Goal: Information Seeking & Learning: Check status

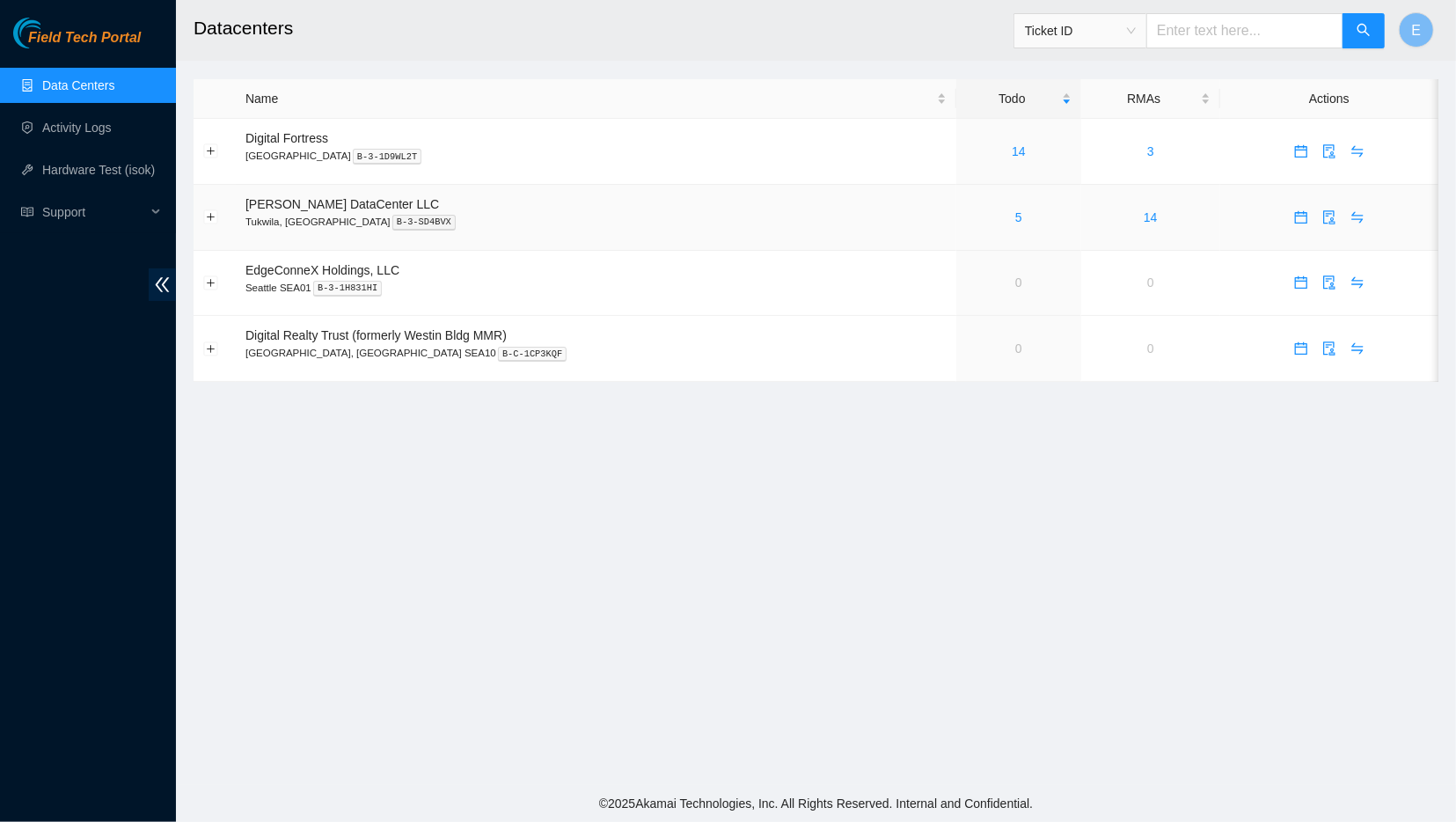
click at [966, 220] on div "5" at bounding box center [1019, 217] width 106 height 20
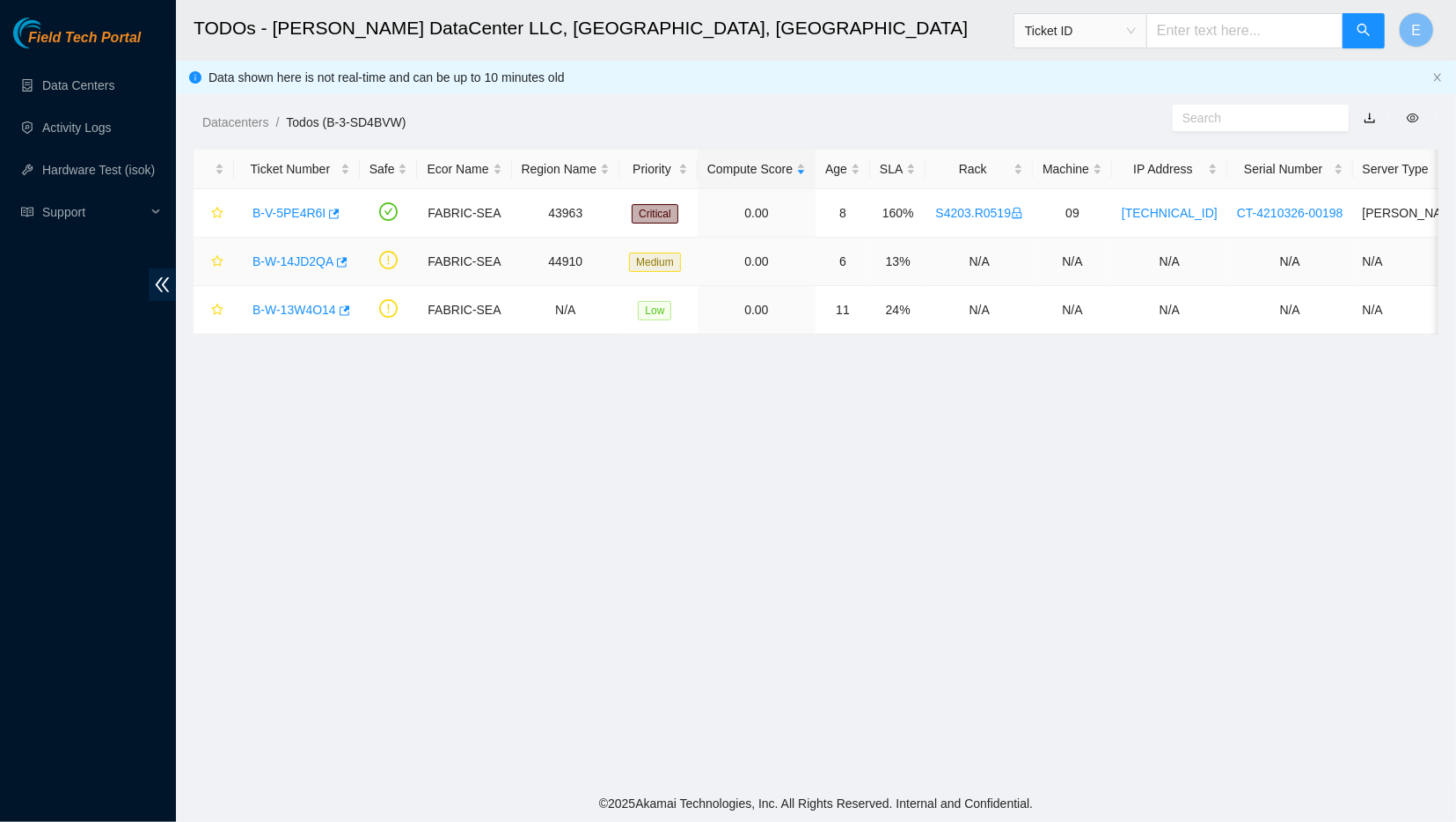
click at [292, 258] on link "B-W-14JD2QA" at bounding box center [292, 261] width 81 height 14
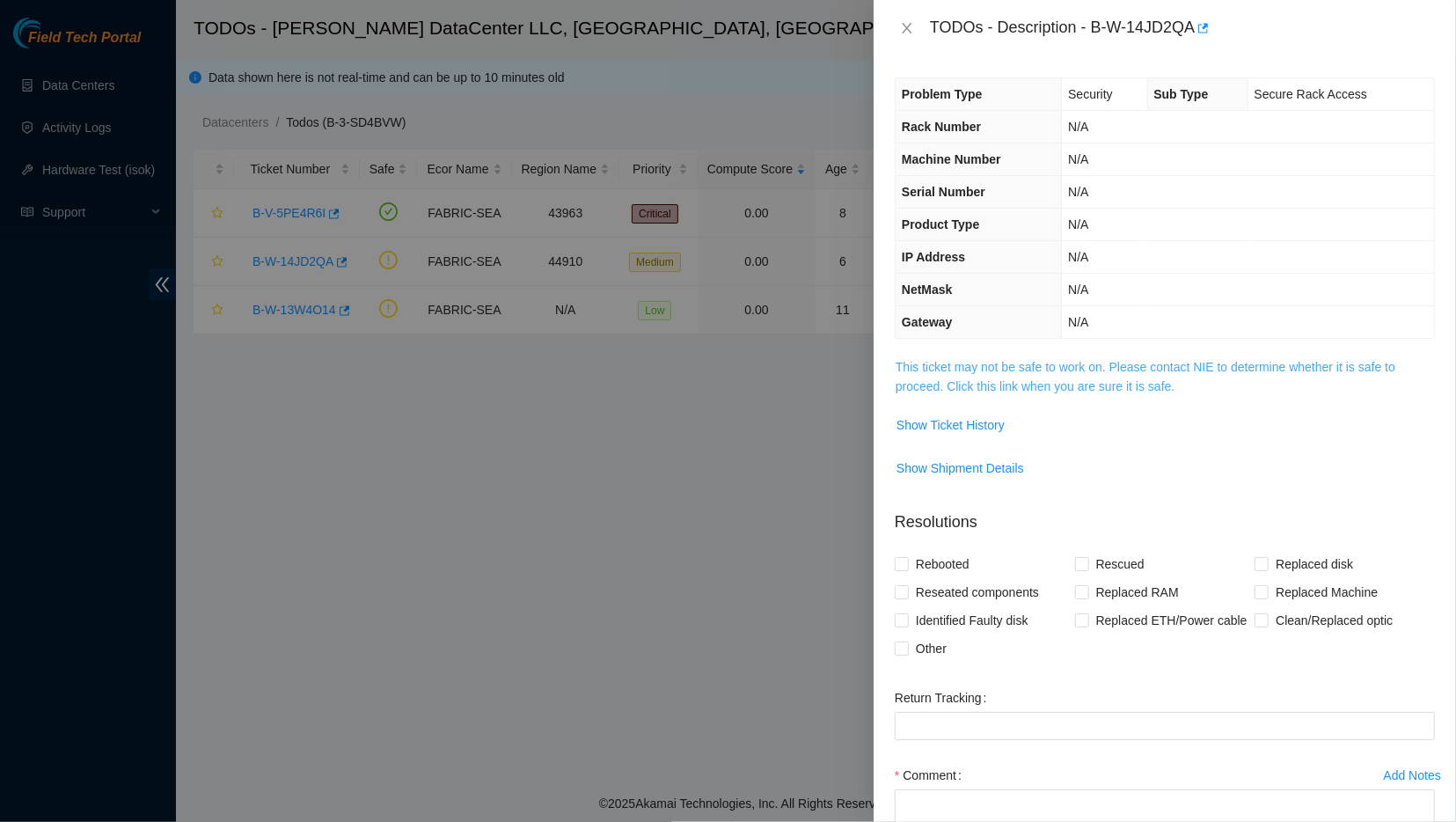
click at [946, 363] on link "This ticket may not be safe to work on. Please contact NIE to determine whether…" at bounding box center [1146, 376] width 500 height 33
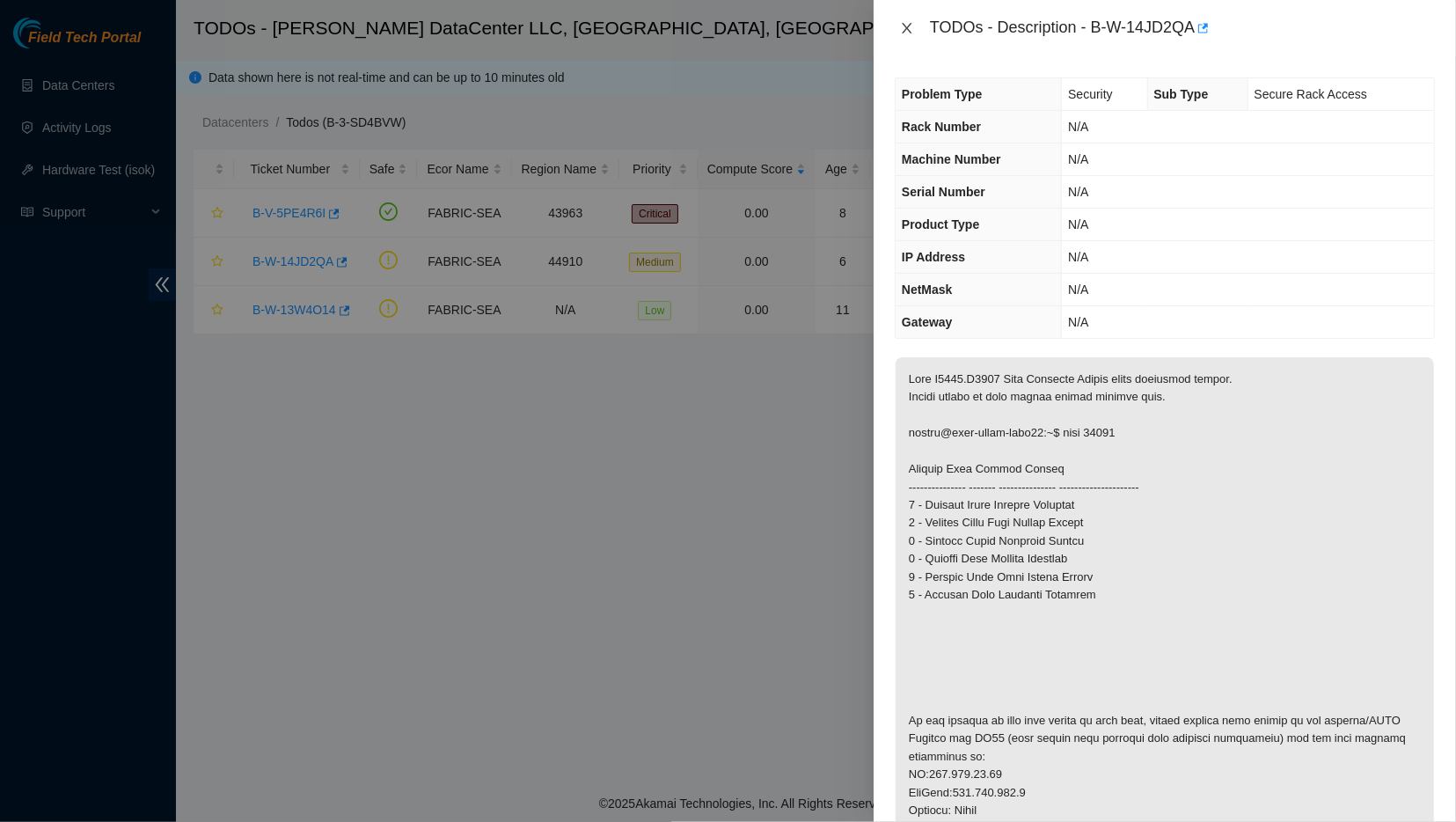
click at [916, 29] on button "Close" at bounding box center [908, 29] width 25 height 17
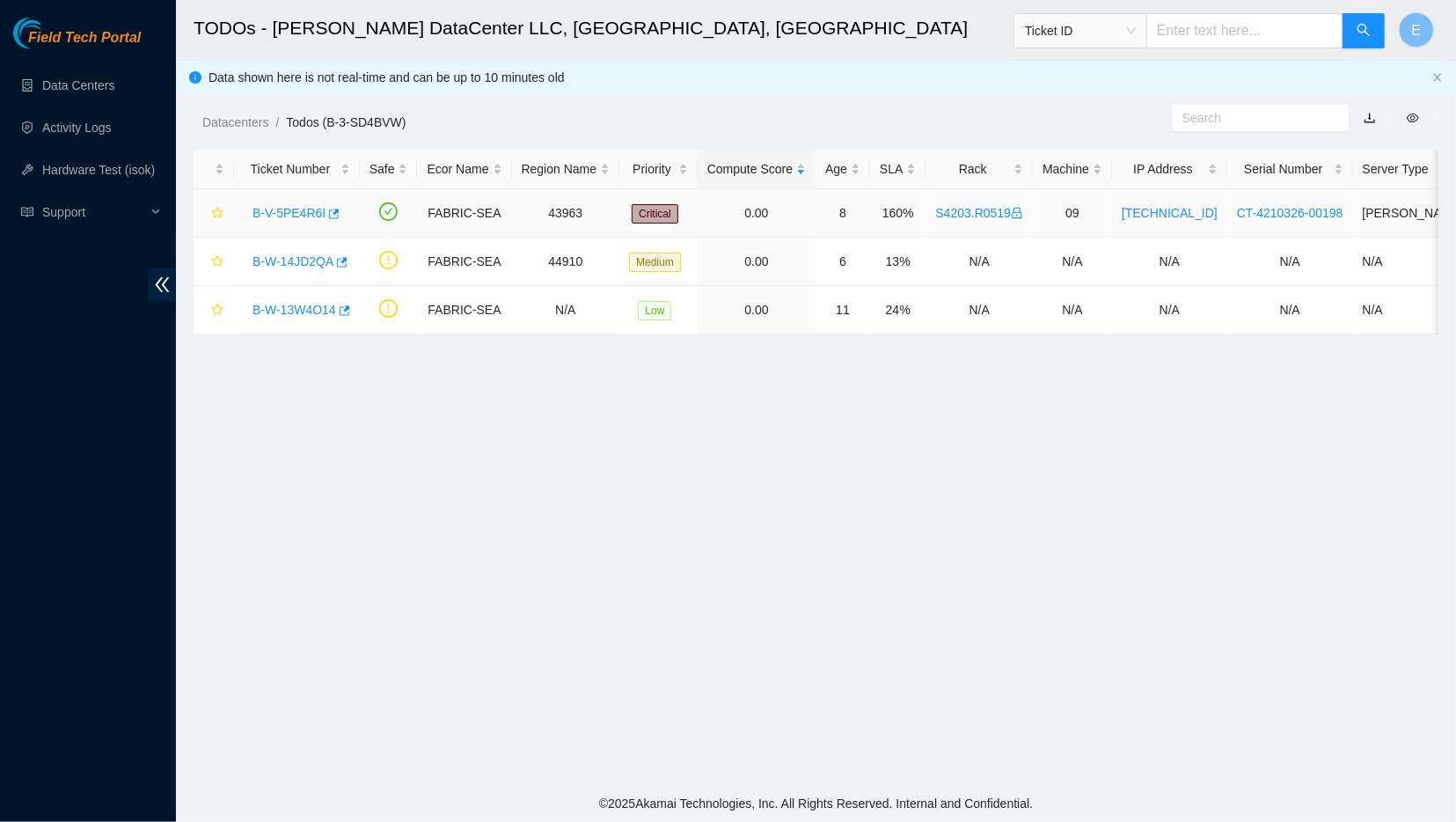
click at [296, 217] on link "B-V-5PE4R6I" at bounding box center [289, 213] width 73 height 14
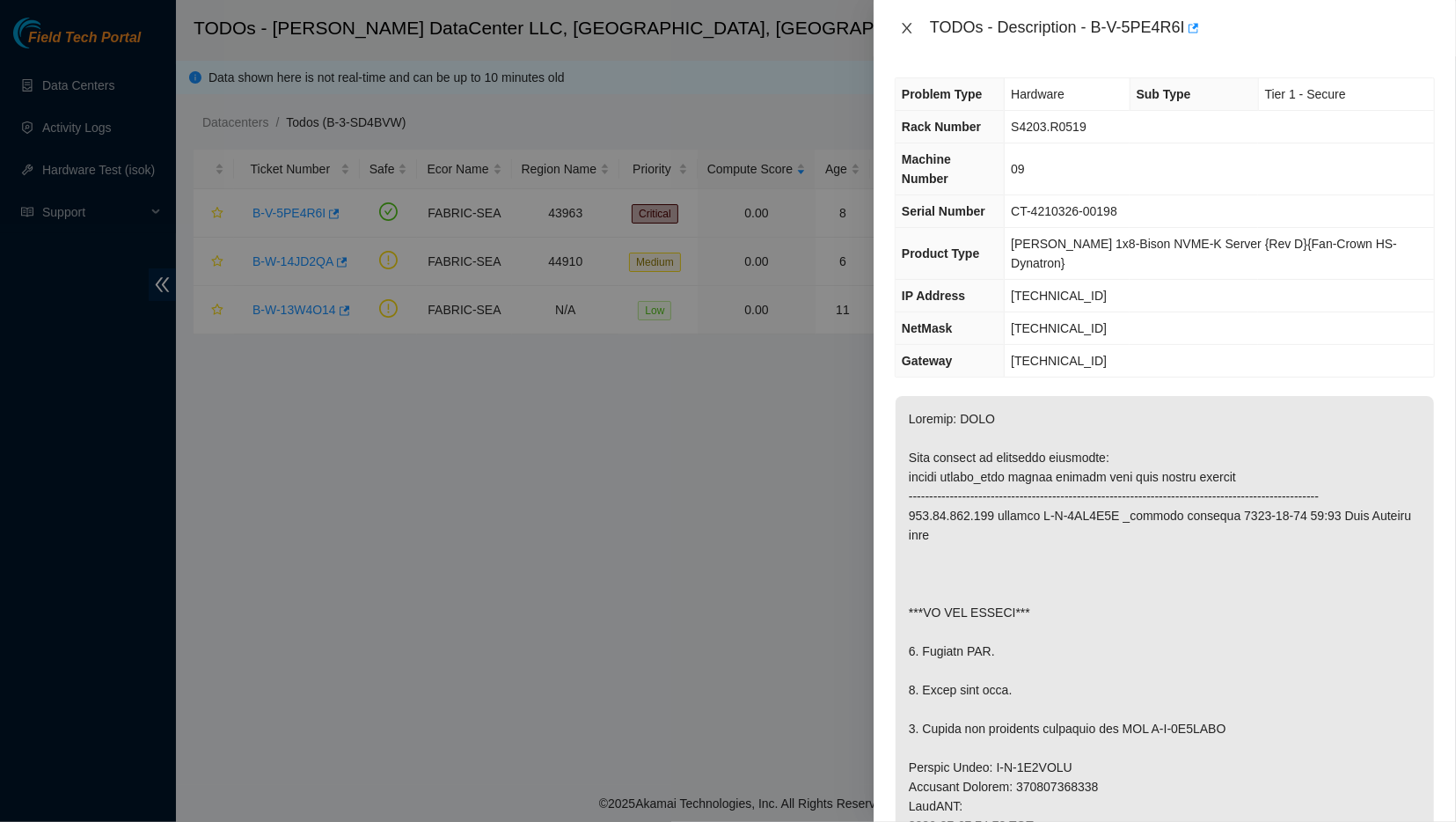
click at [899, 24] on button "Close" at bounding box center [908, 29] width 25 height 17
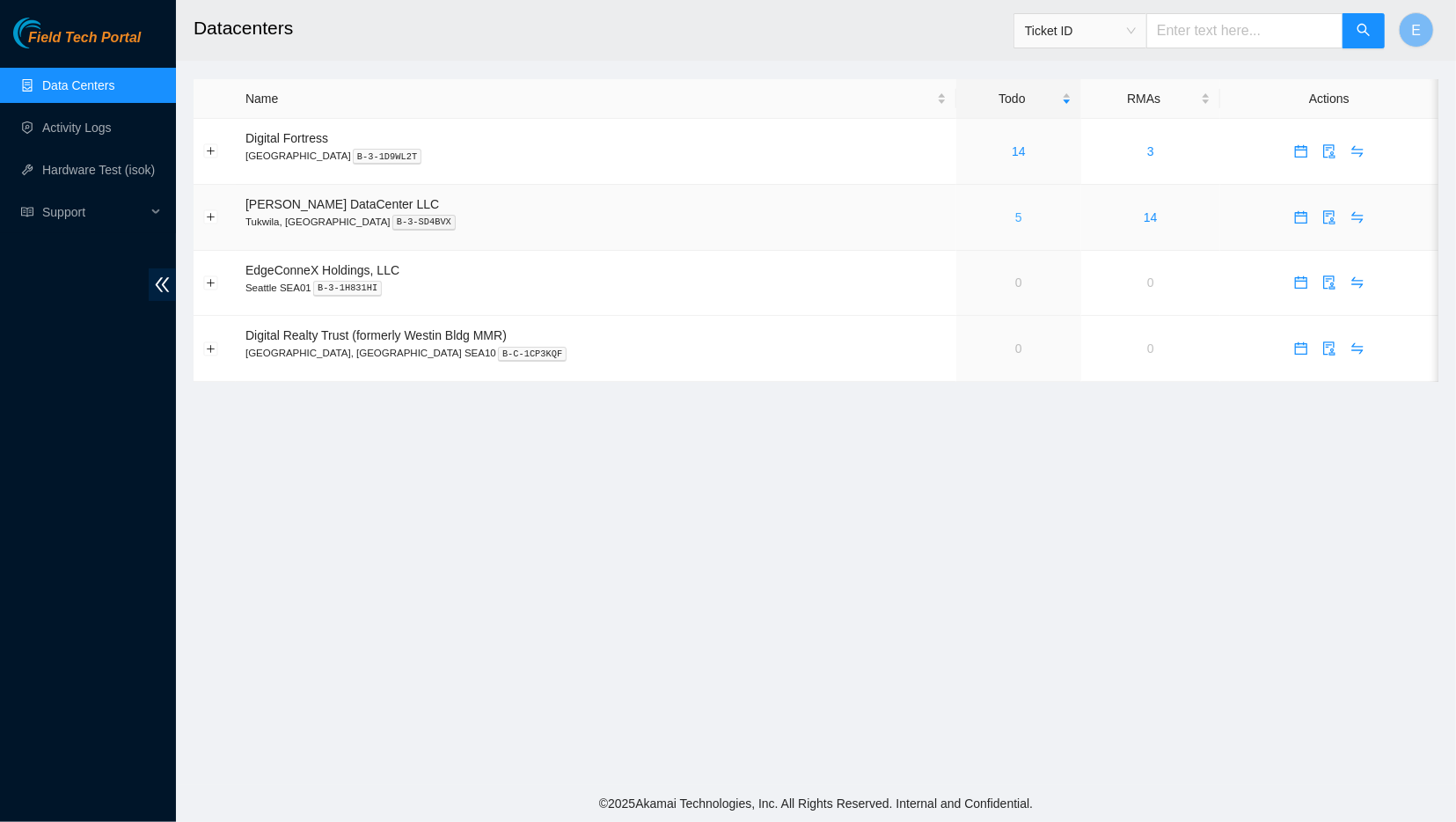
click at [1016, 214] on link "5" at bounding box center [1020, 217] width 7 height 14
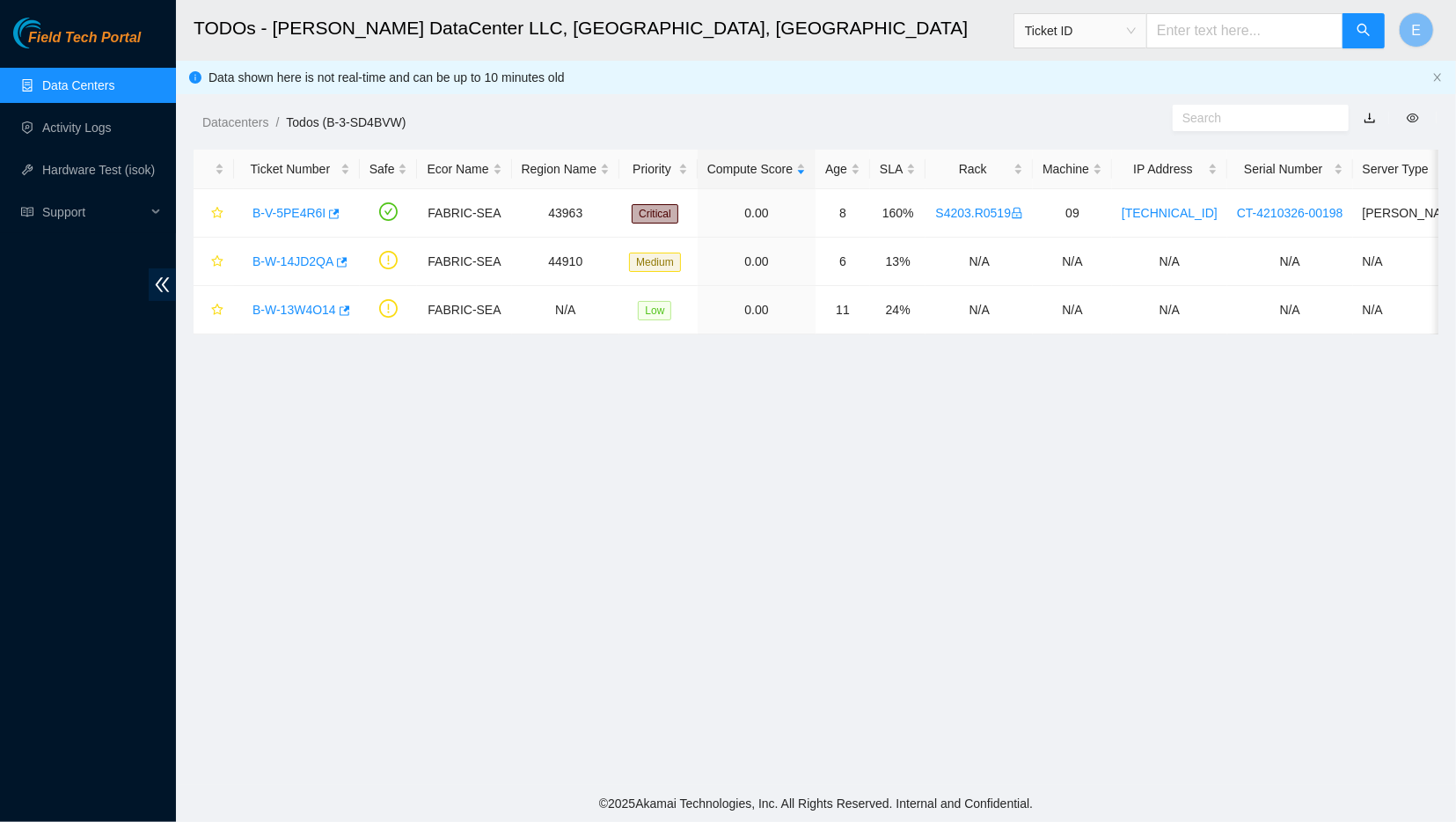
click at [53, 84] on link "Data Centers" at bounding box center [78, 86] width 72 height 14
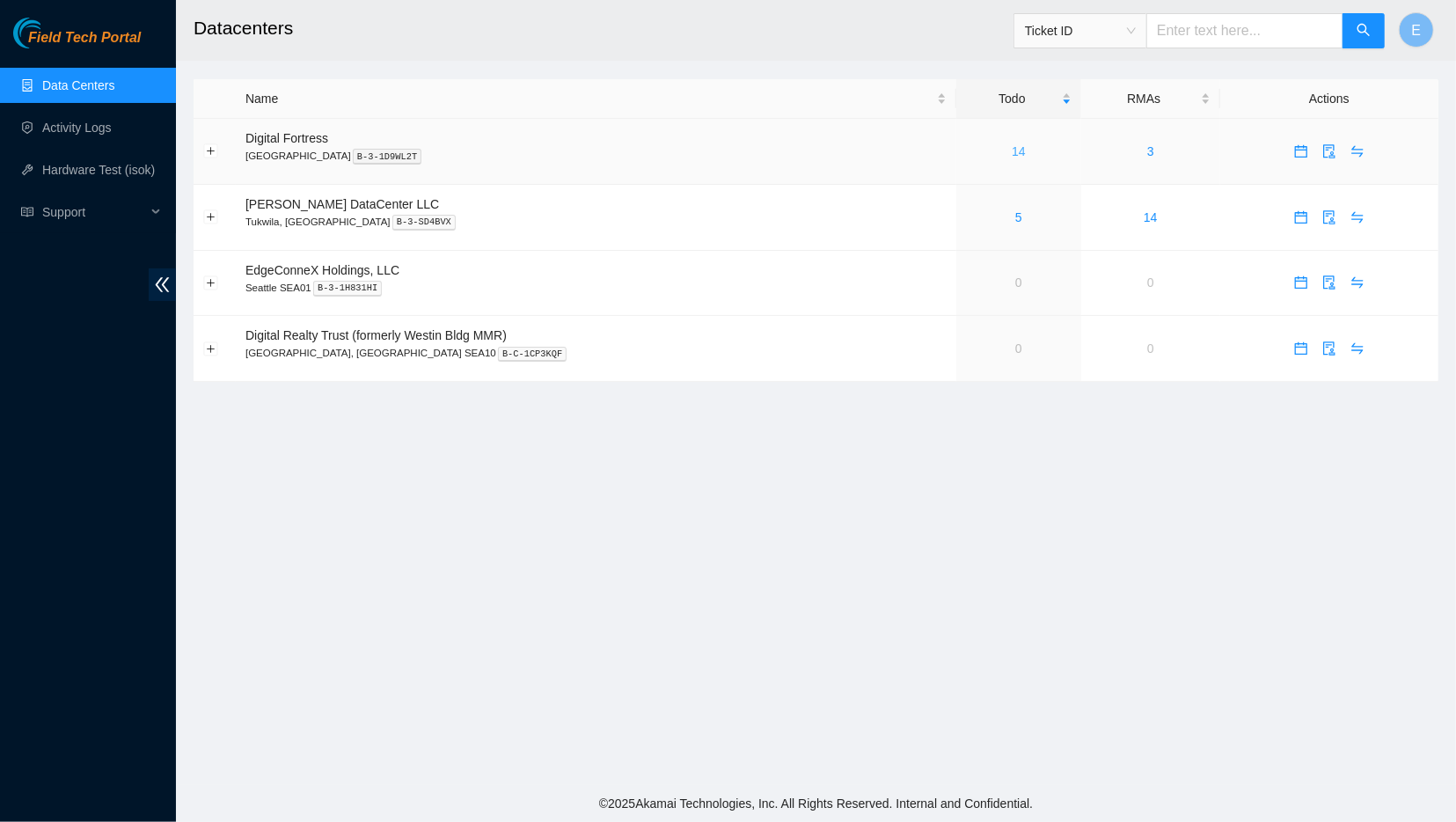
click at [1012, 152] on link "14" at bounding box center [1020, 151] width 14 height 14
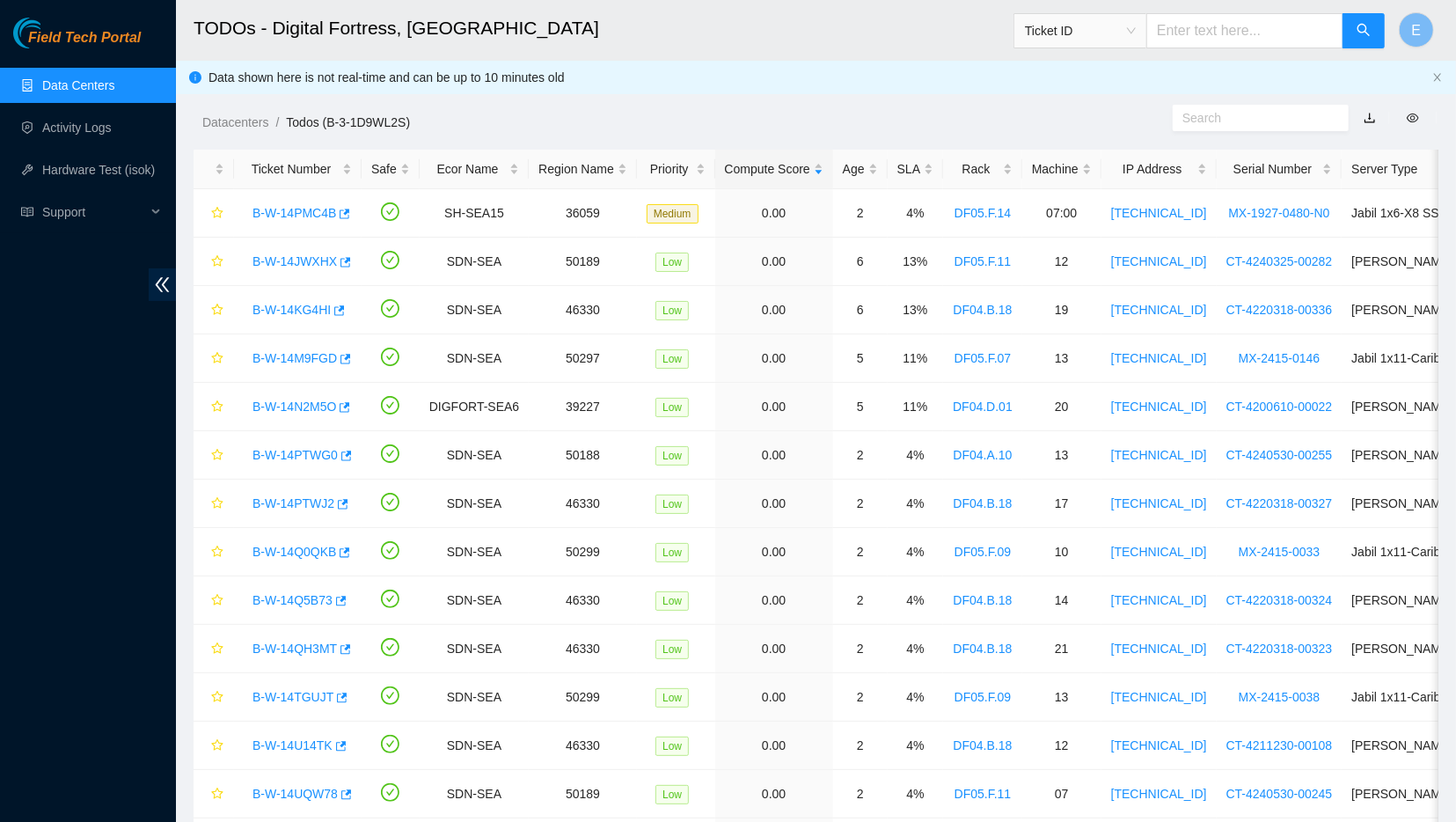
click at [969, 159] on div "Rack" at bounding box center [983, 169] width 60 height 20
click at [90, 92] on link "Data Centers" at bounding box center [78, 86] width 72 height 14
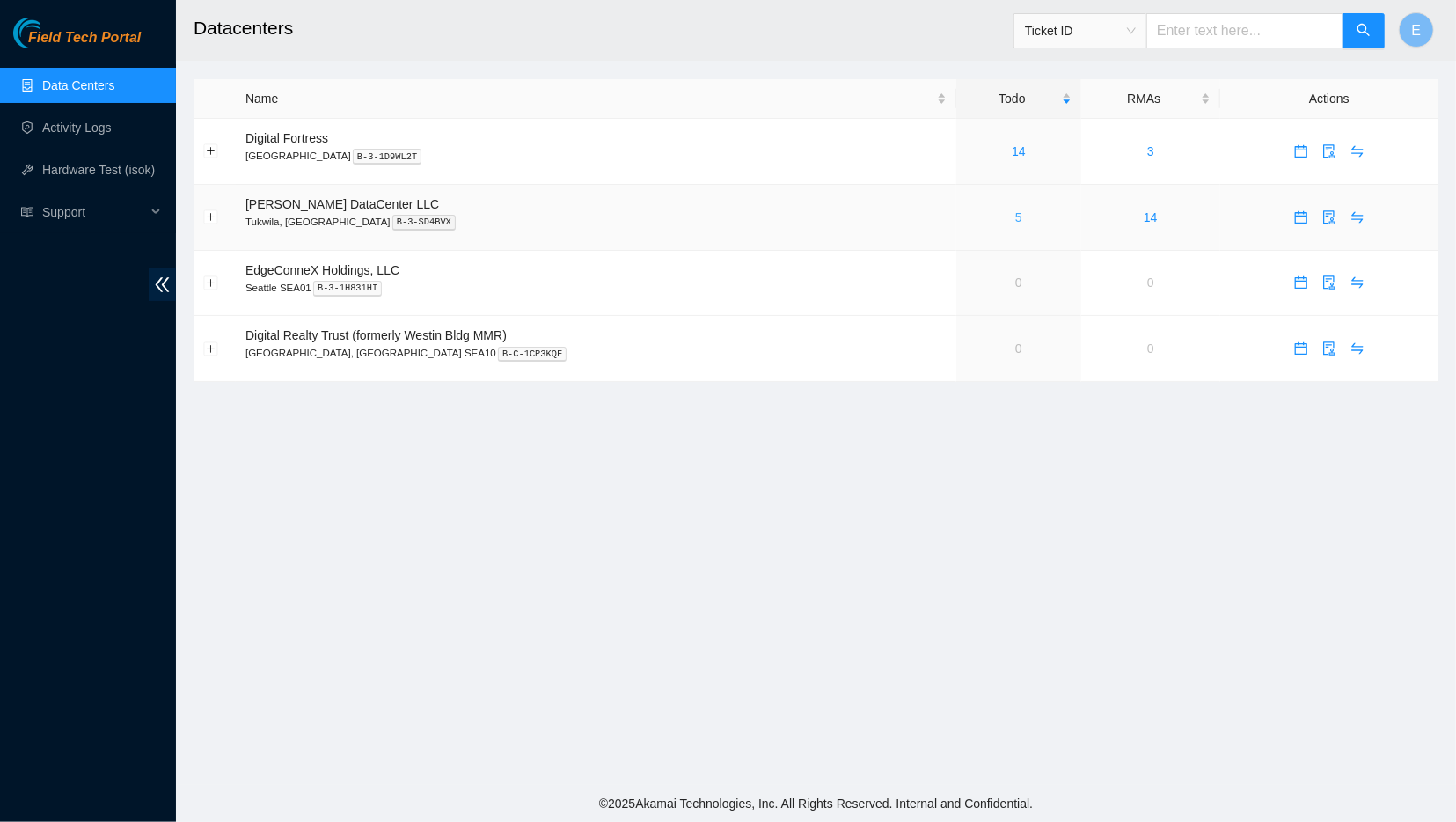
click at [1016, 216] on link "5" at bounding box center [1020, 217] width 7 height 14
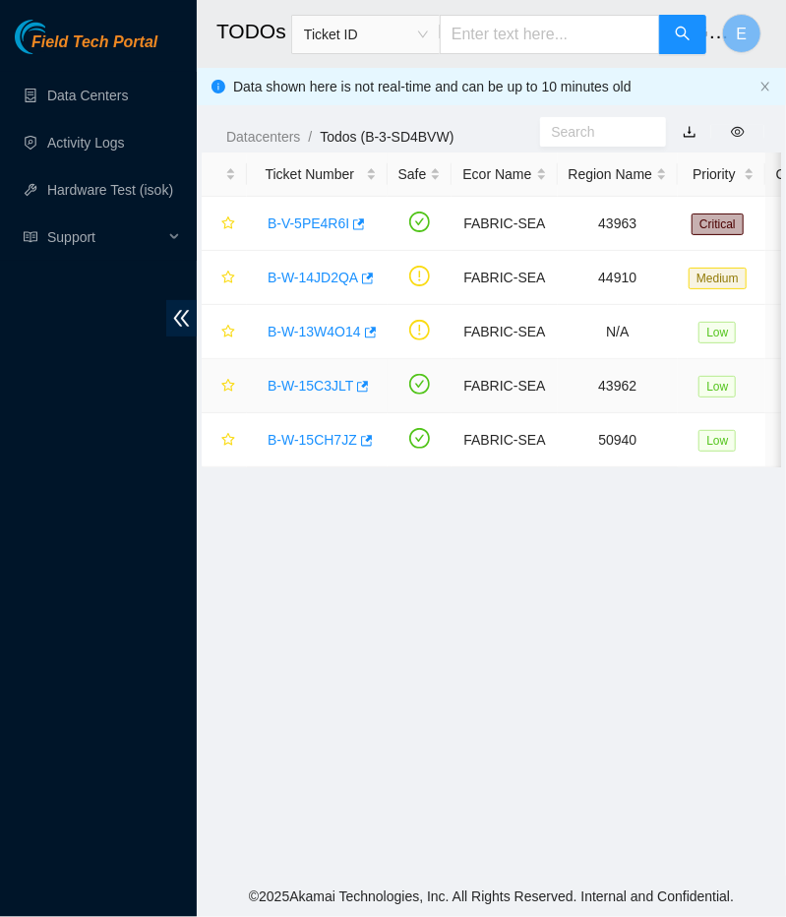
click at [312, 386] on link "B-W-15C3JLT" at bounding box center [311, 386] width 86 height 16
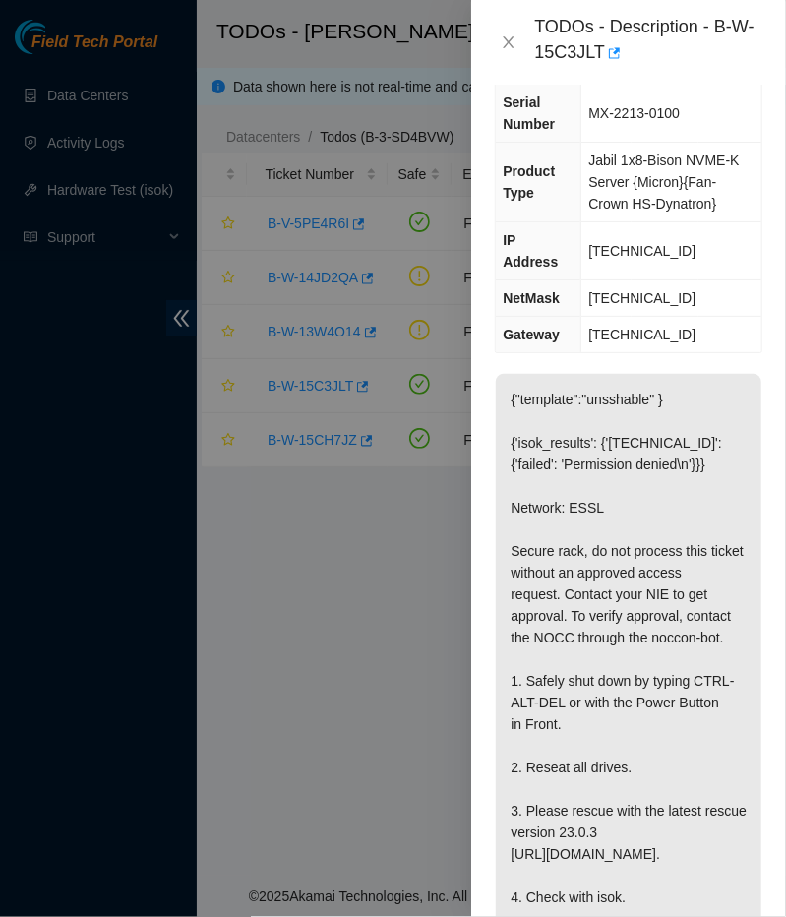
scroll to position [200, 0]
click at [505, 48] on icon "close" at bounding box center [509, 42] width 16 height 16
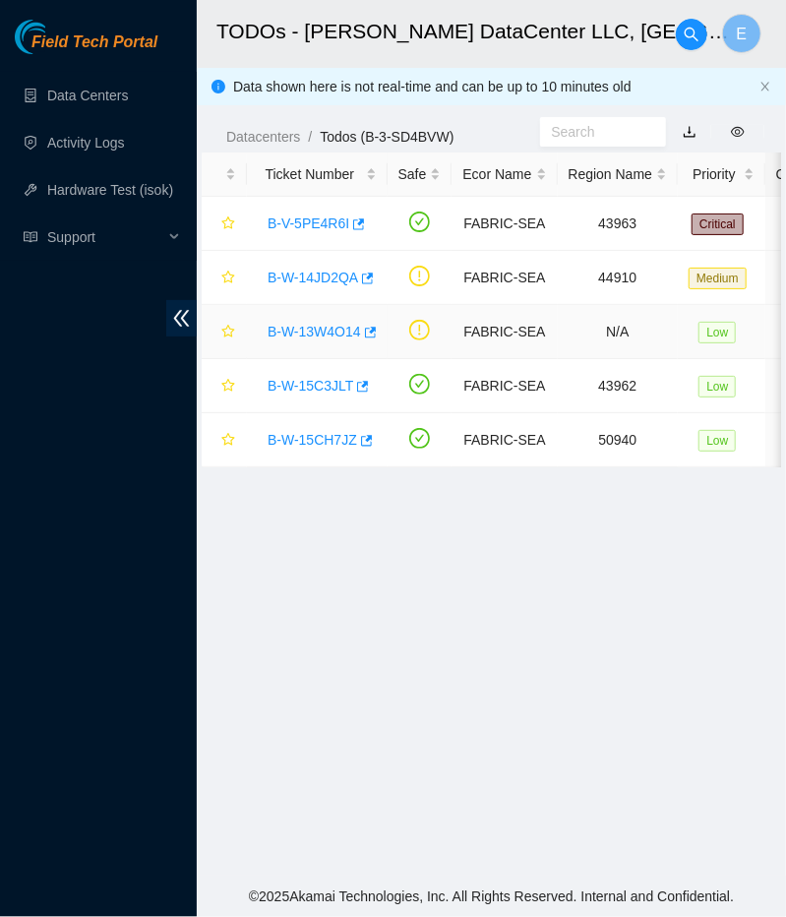
click at [305, 333] on link "B-W-13W4O14" at bounding box center [314, 332] width 93 height 16
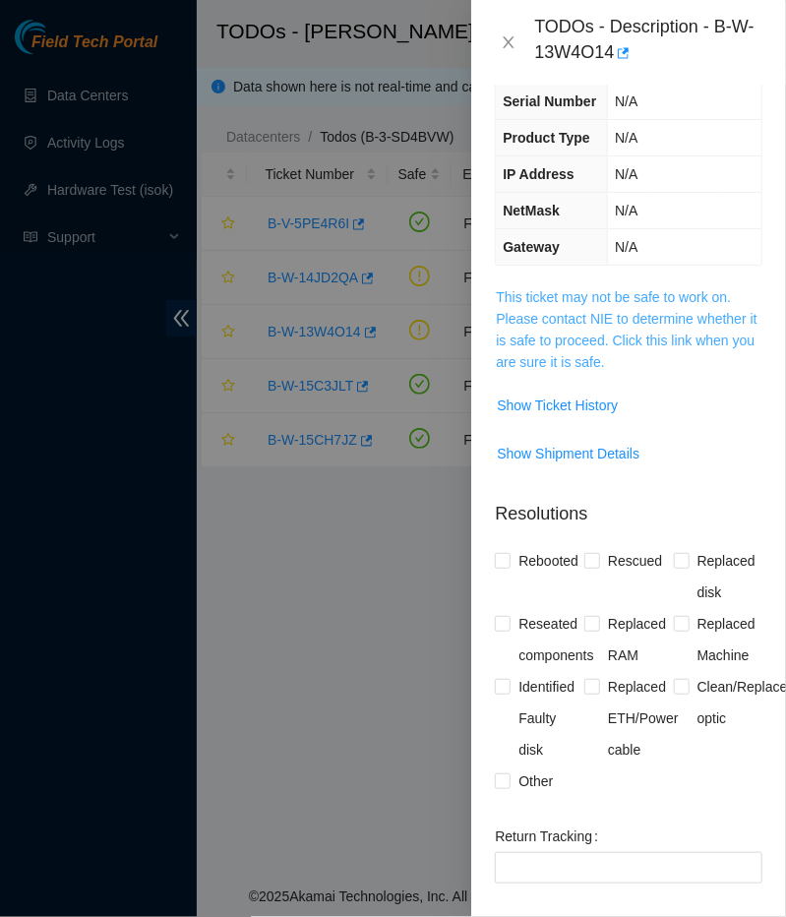
click at [570, 333] on link "This ticket may not be safe to work on. Please contact NIE to determine whether…" at bounding box center [626, 329] width 261 height 81
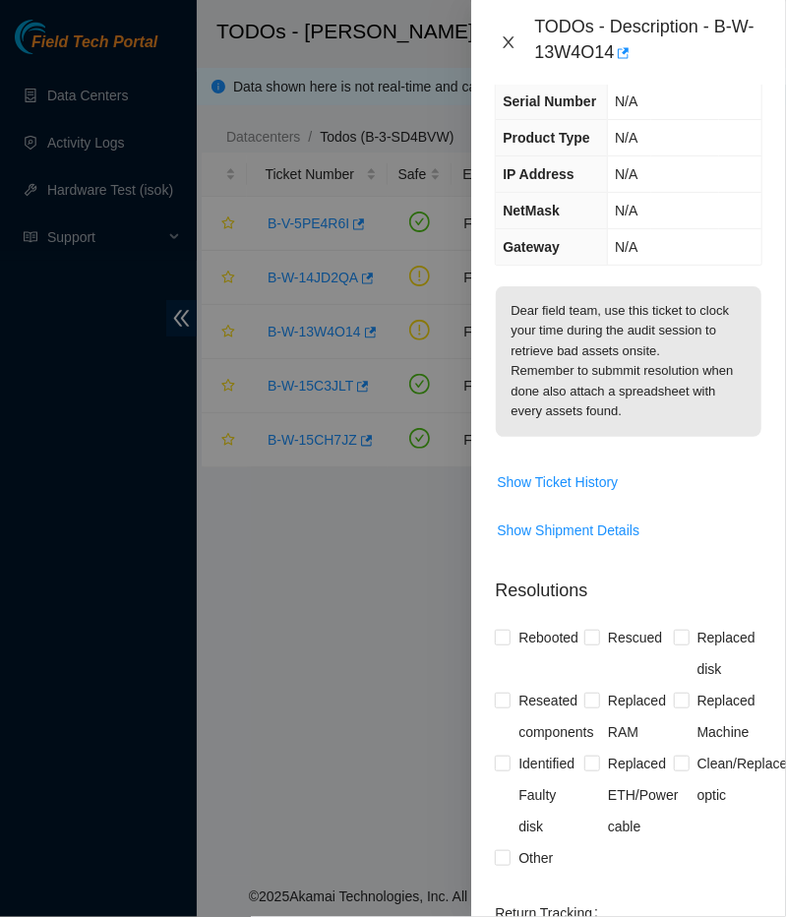
click at [505, 40] on icon "close" at bounding box center [509, 42] width 11 height 12
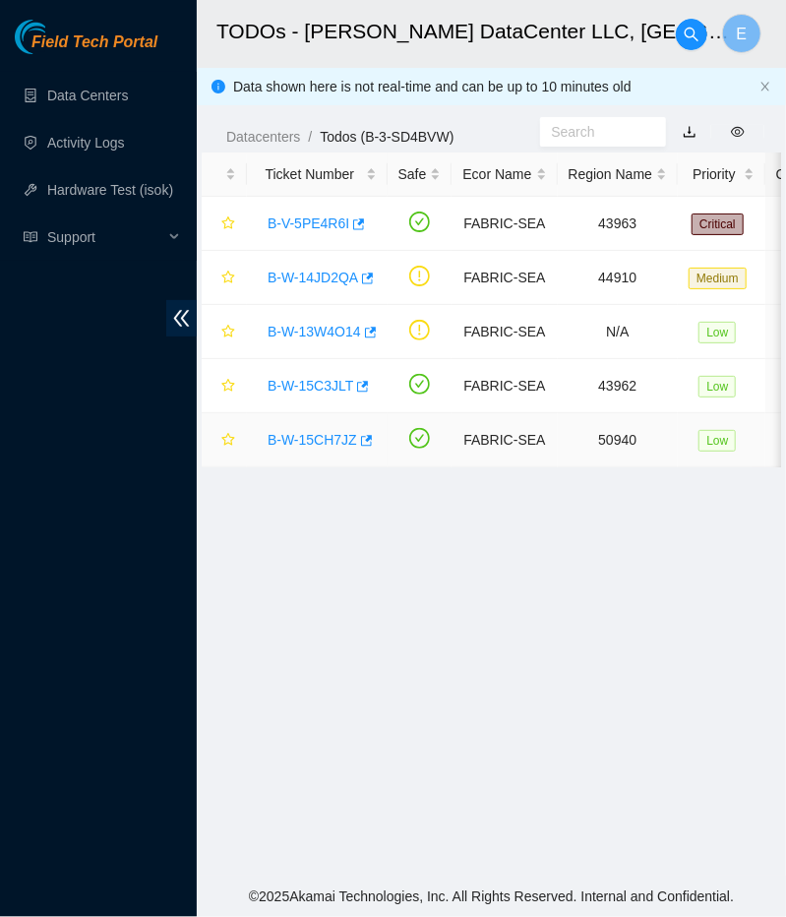
click at [324, 437] on link "B-W-15CH7JZ" at bounding box center [313, 440] width 90 height 16
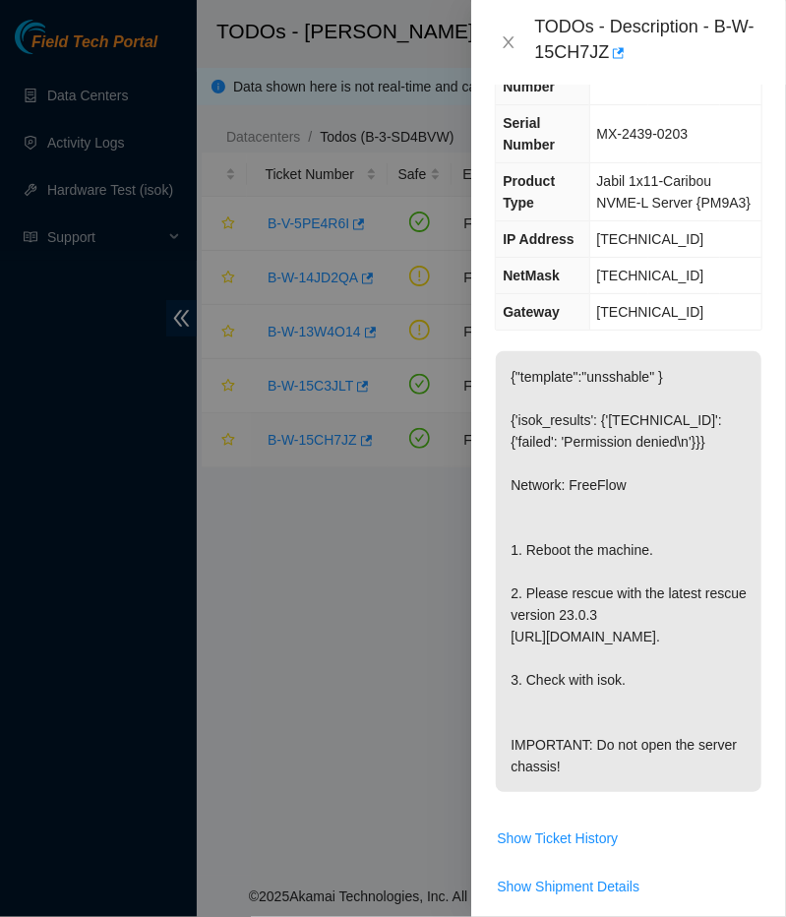
scroll to position [200, 0]
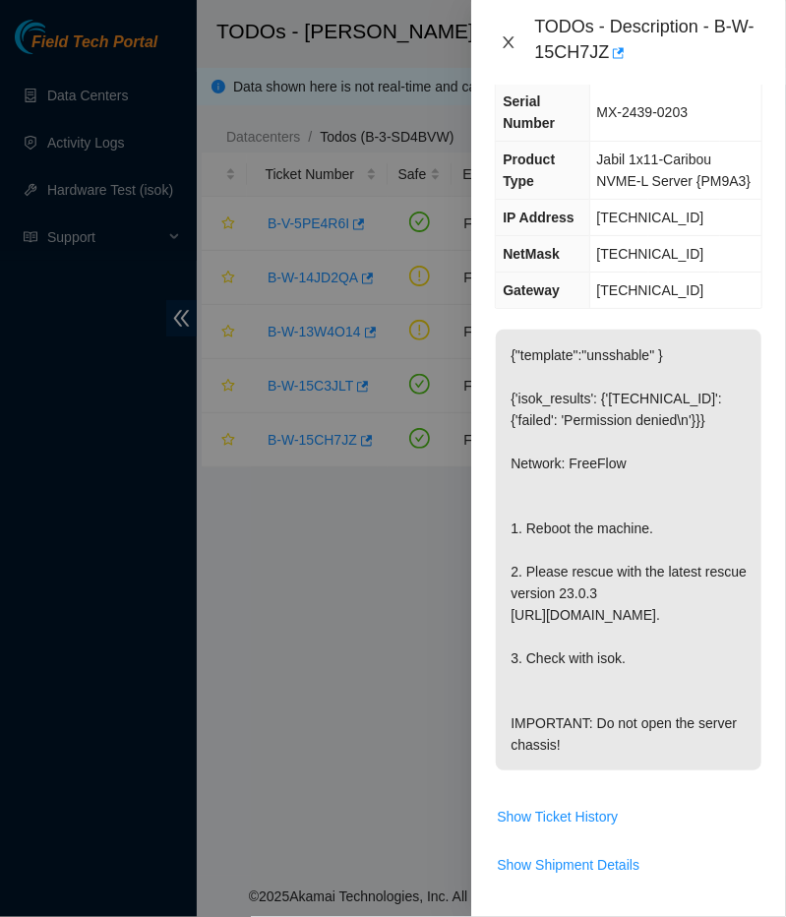
click at [503, 40] on icon "close" at bounding box center [509, 42] width 16 height 16
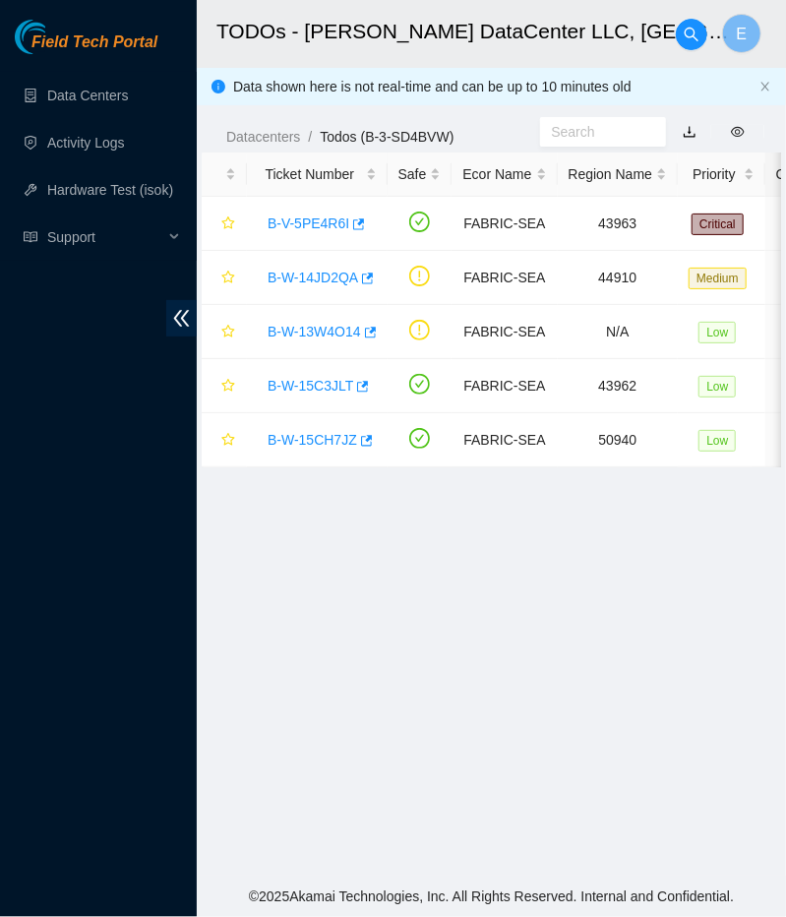
scroll to position [178, 0]
click at [314, 381] on link "B-W-15C3JLT" at bounding box center [311, 386] width 86 height 16
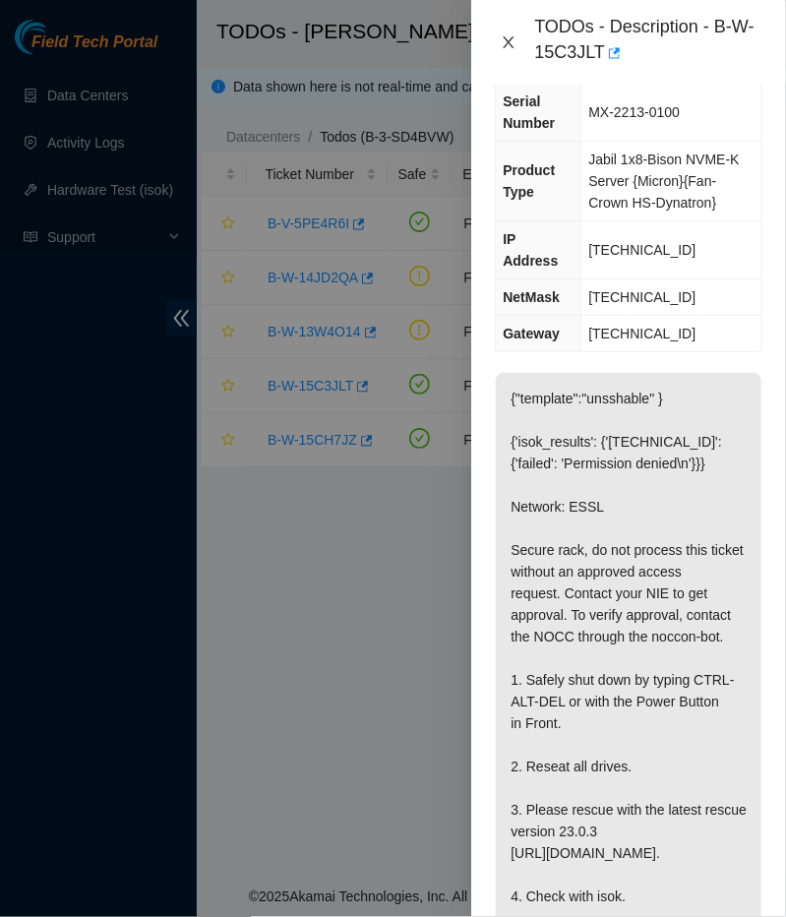
click at [515, 37] on icon "close" at bounding box center [509, 42] width 16 height 16
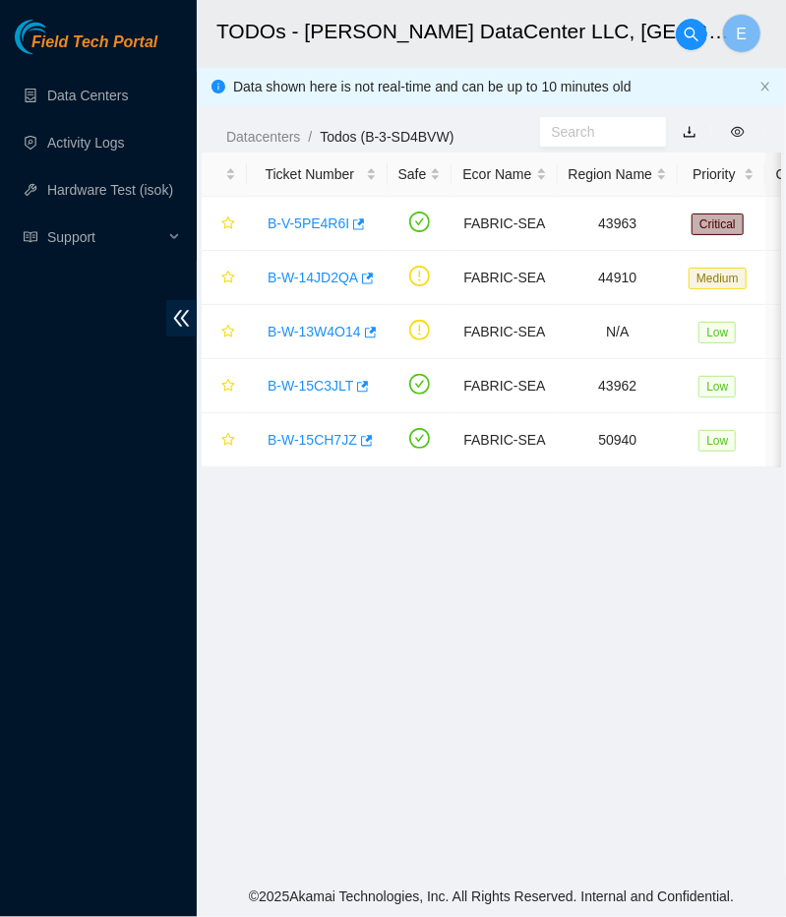
scroll to position [178, 0]
click at [296, 273] on link "B-W-14JD2QA" at bounding box center [313, 278] width 91 height 16
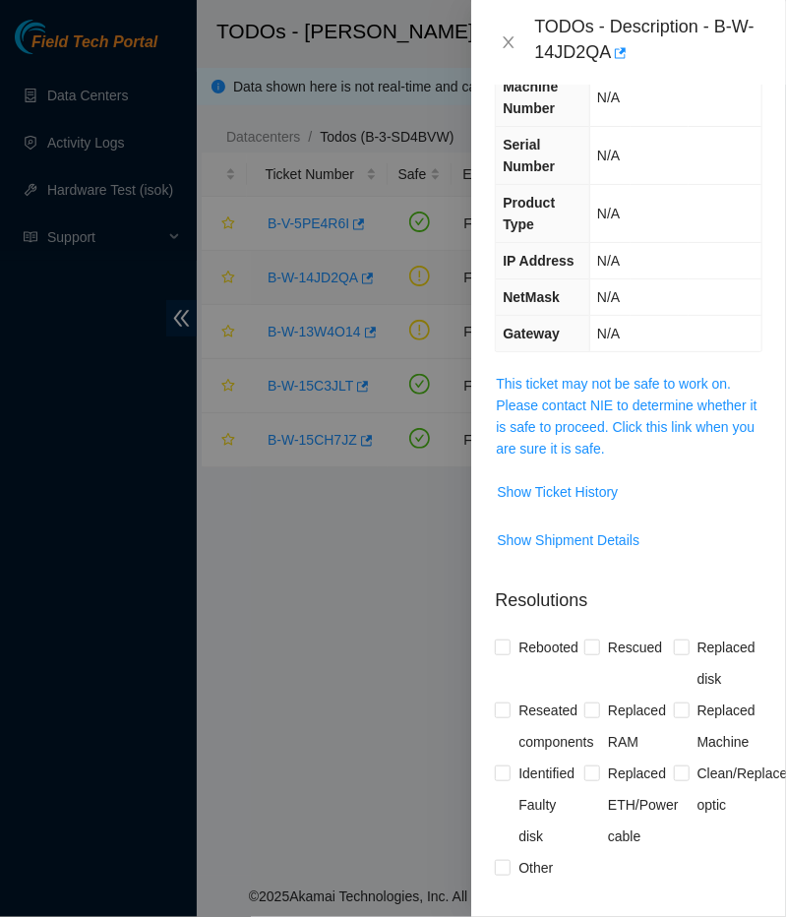
scroll to position [221, 0]
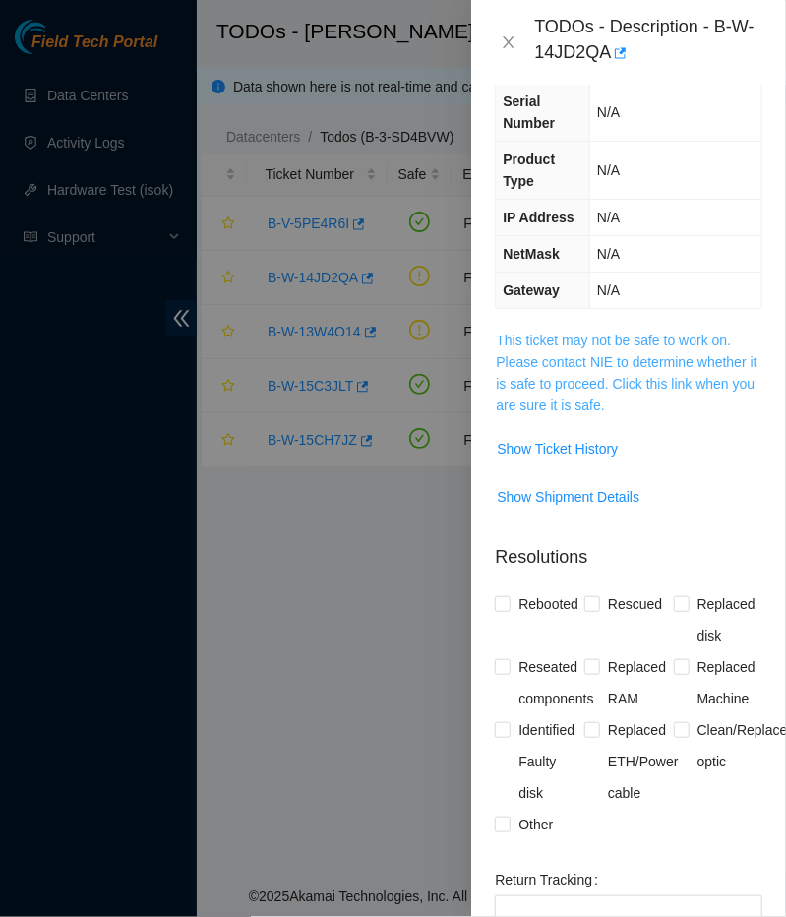
click at [566, 353] on link "This ticket may not be safe to work on. Please contact NIE to determine whether…" at bounding box center [626, 373] width 261 height 81
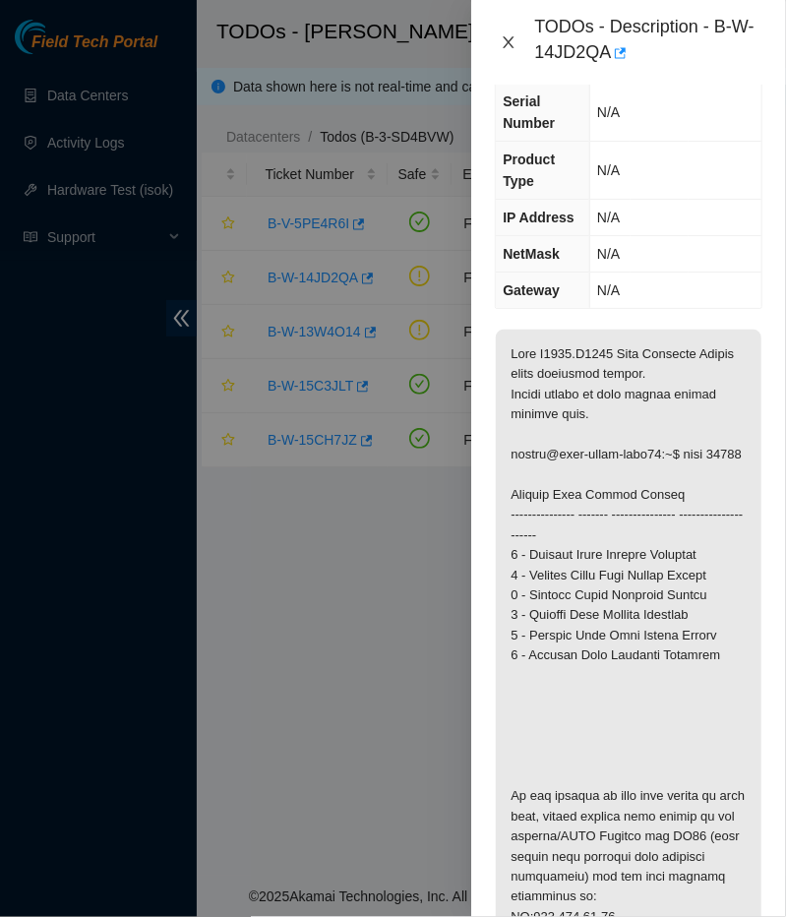
click at [506, 38] on icon "close" at bounding box center [509, 42] width 16 height 16
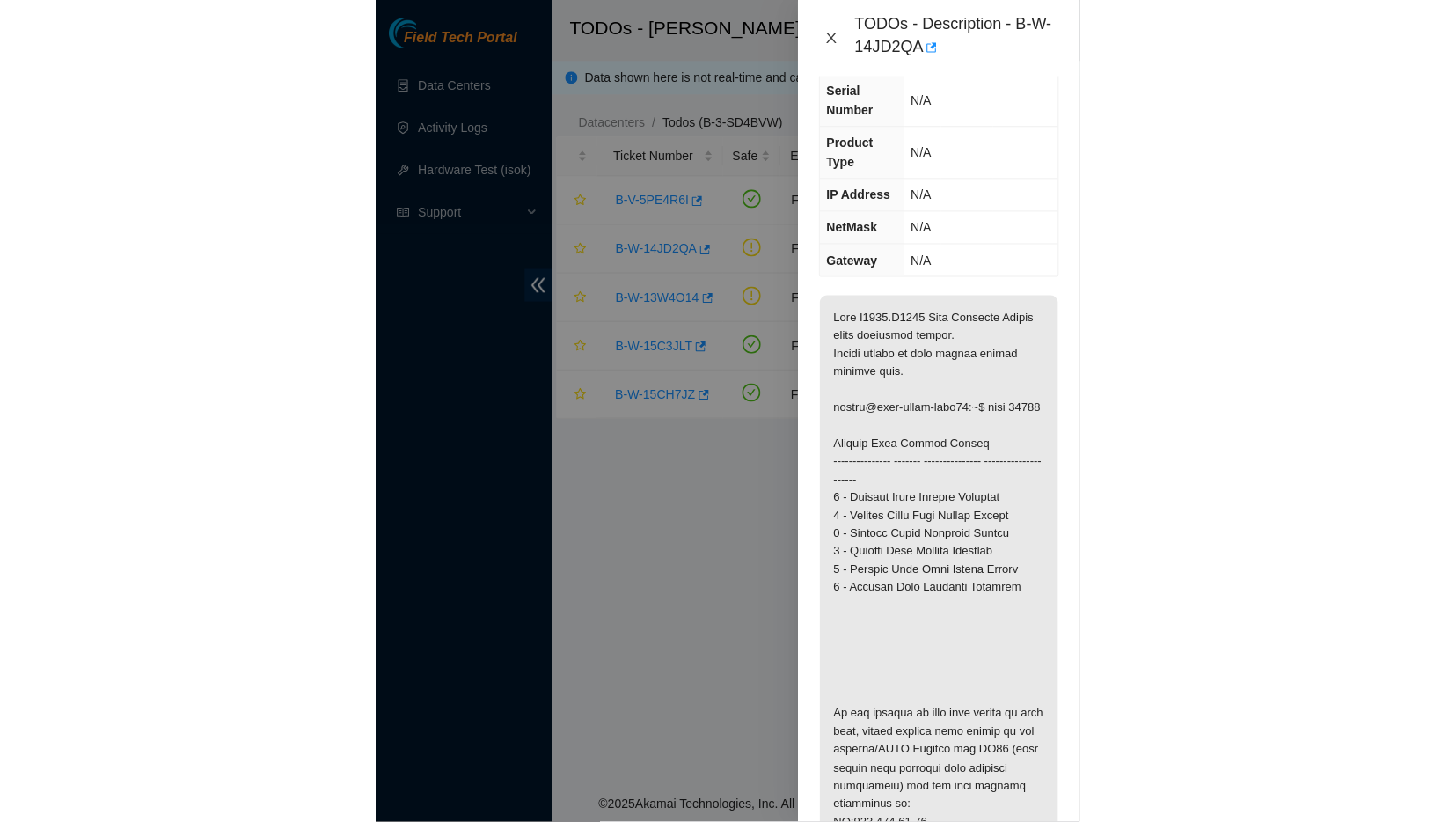
scroll to position [159, 0]
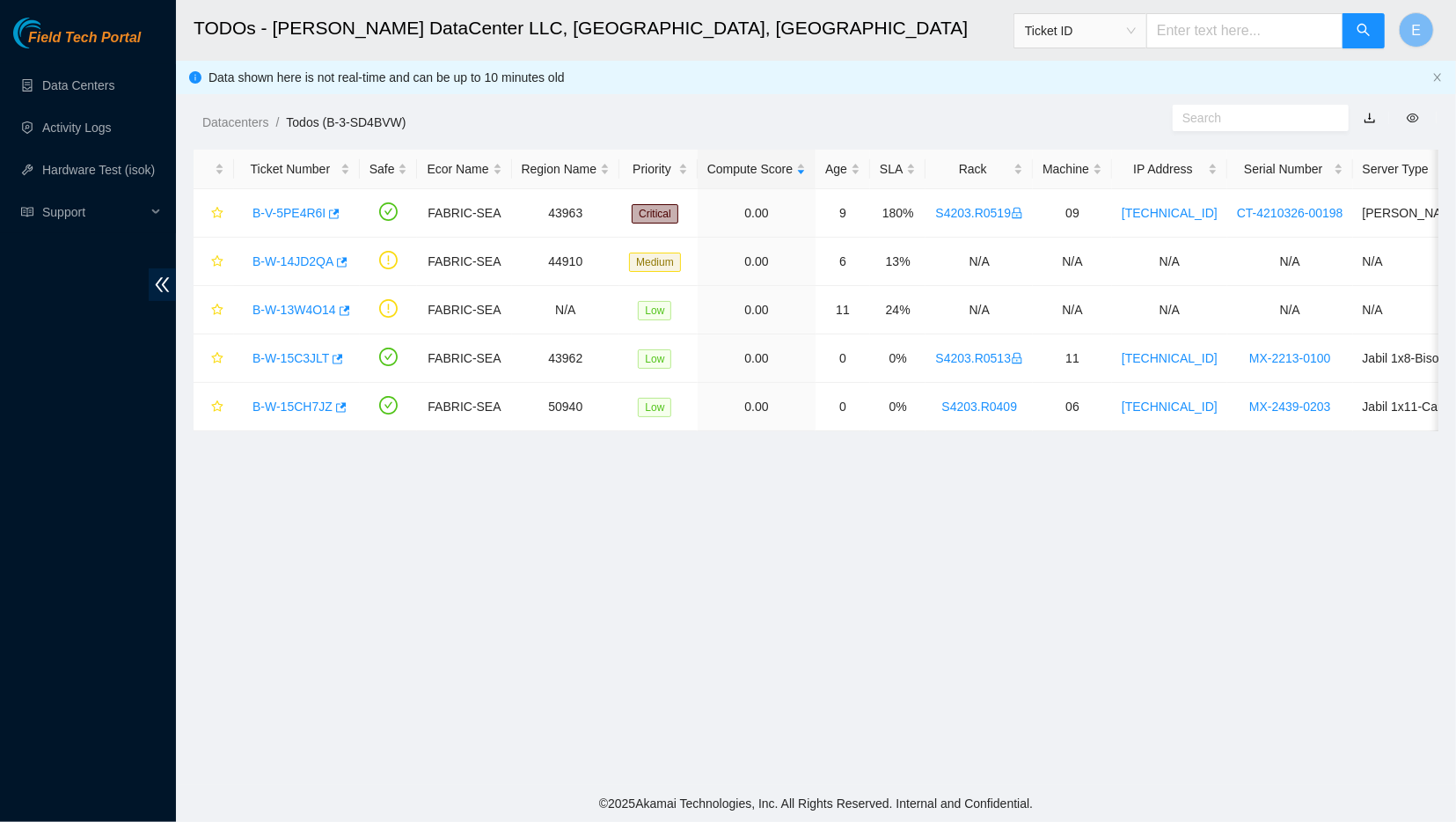
click at [357, 115] on link "Todos (B-3-SD4BVW)" at bounding box center [346, 123] width 120 height 14
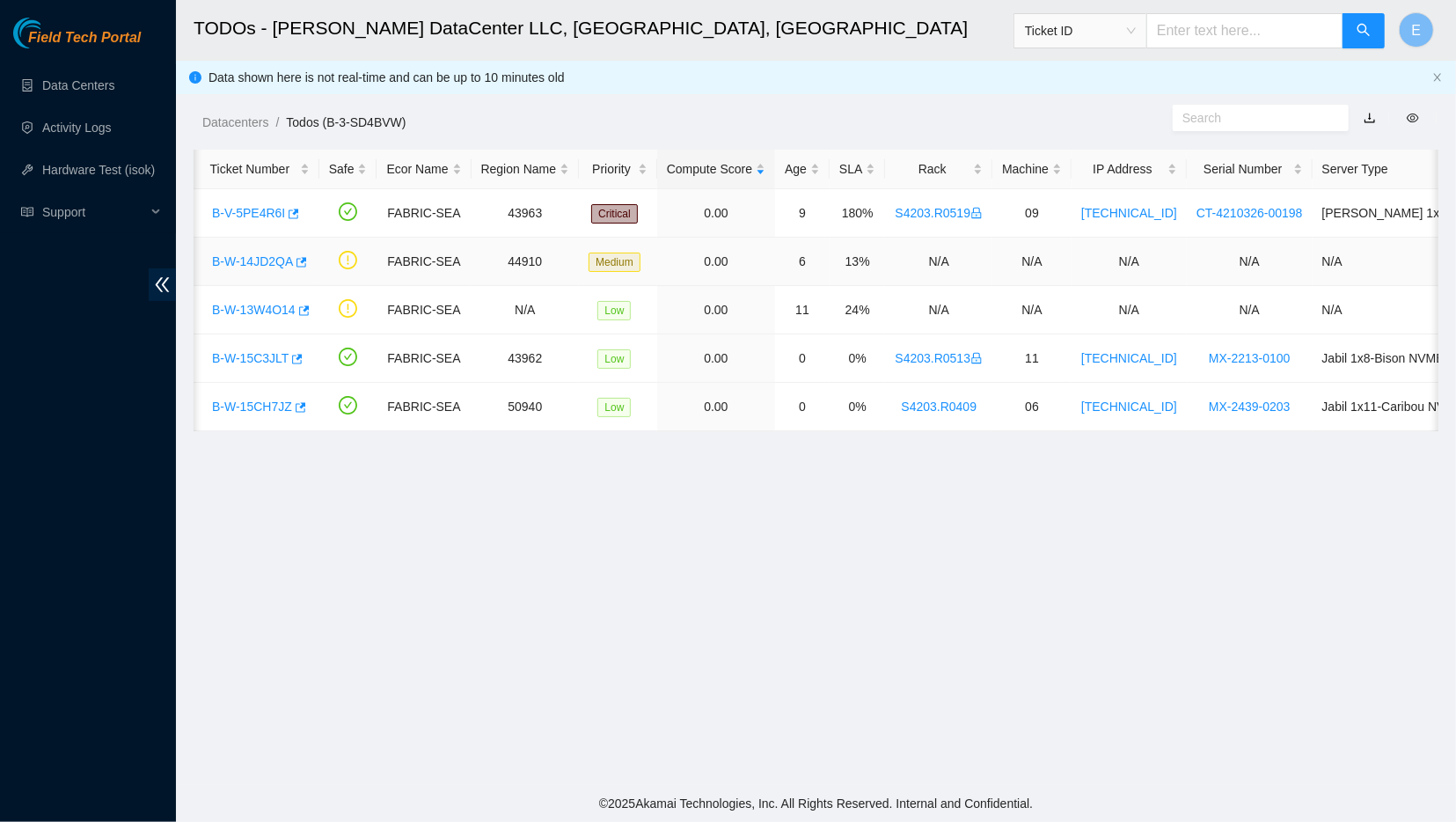
scroll to position [0, 38]
click at [254, 259] on link "B-W-14JD2QA" at bounding box center [254, 261] width 81 height 14
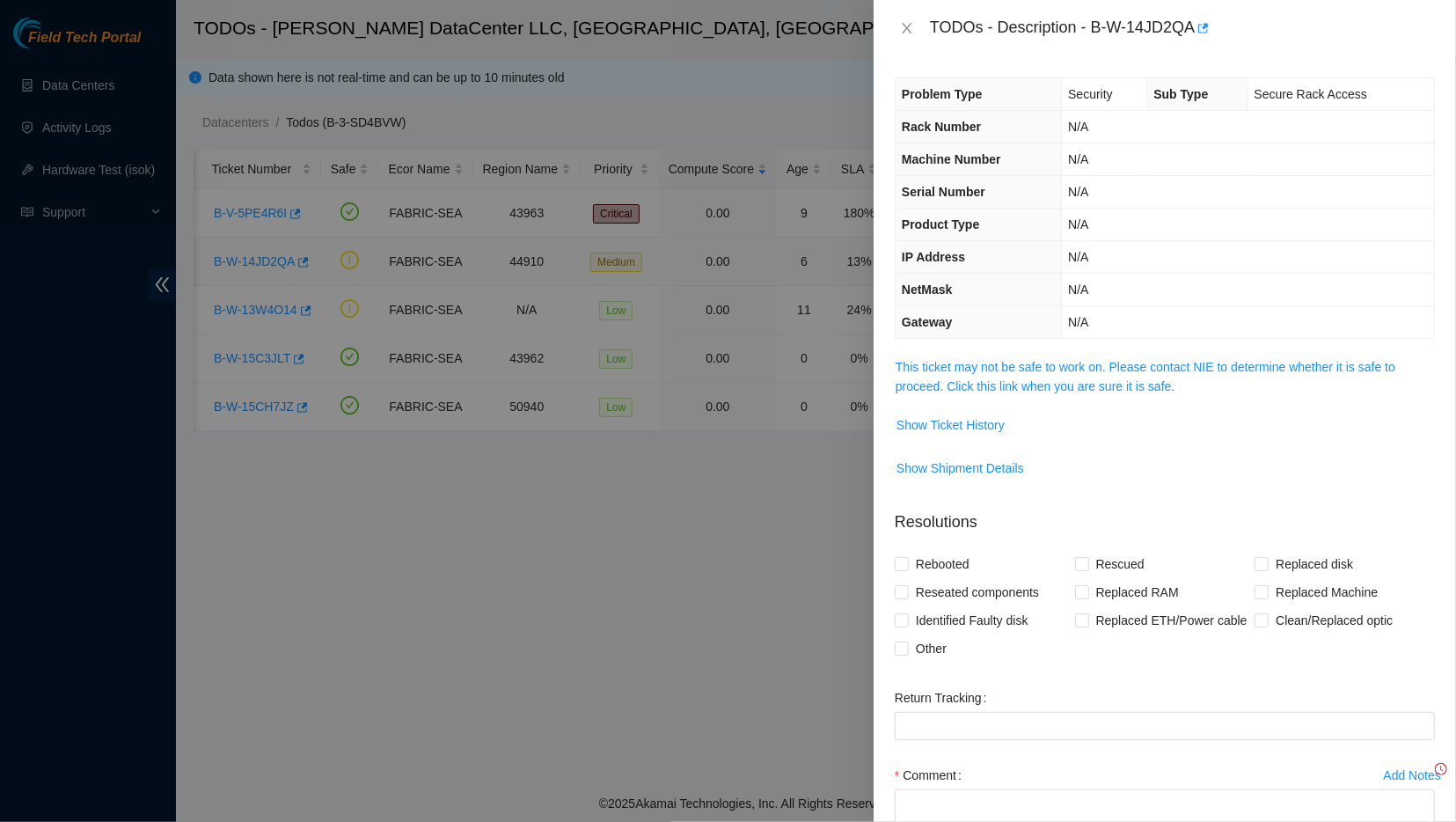
scroll to position [133, 0]
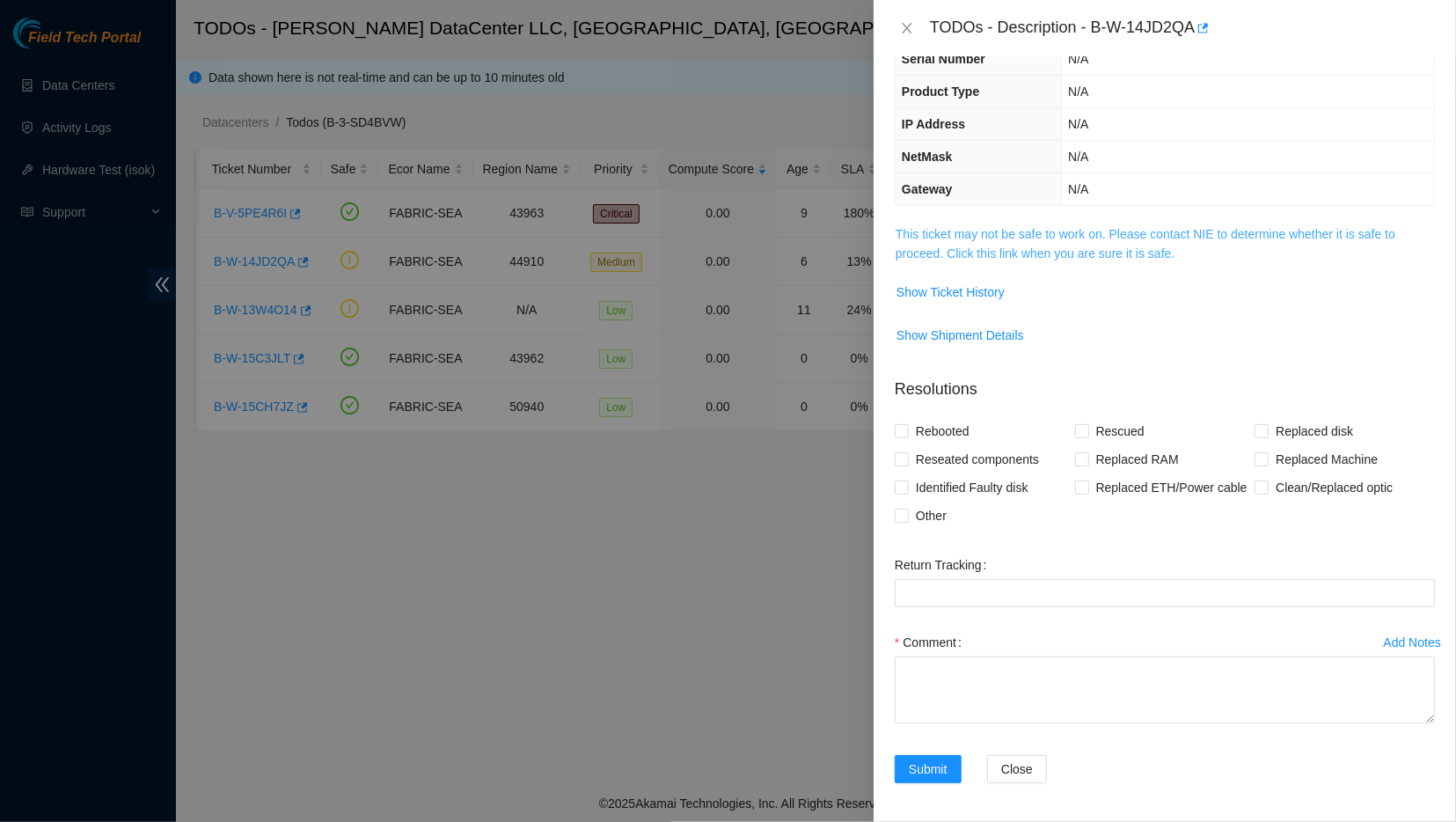
click at [954, 233] on link "This ticket may not be safe to work on. Please contact NIE to determine whether…" at bounding box center [1146, 243] width 500 height 33
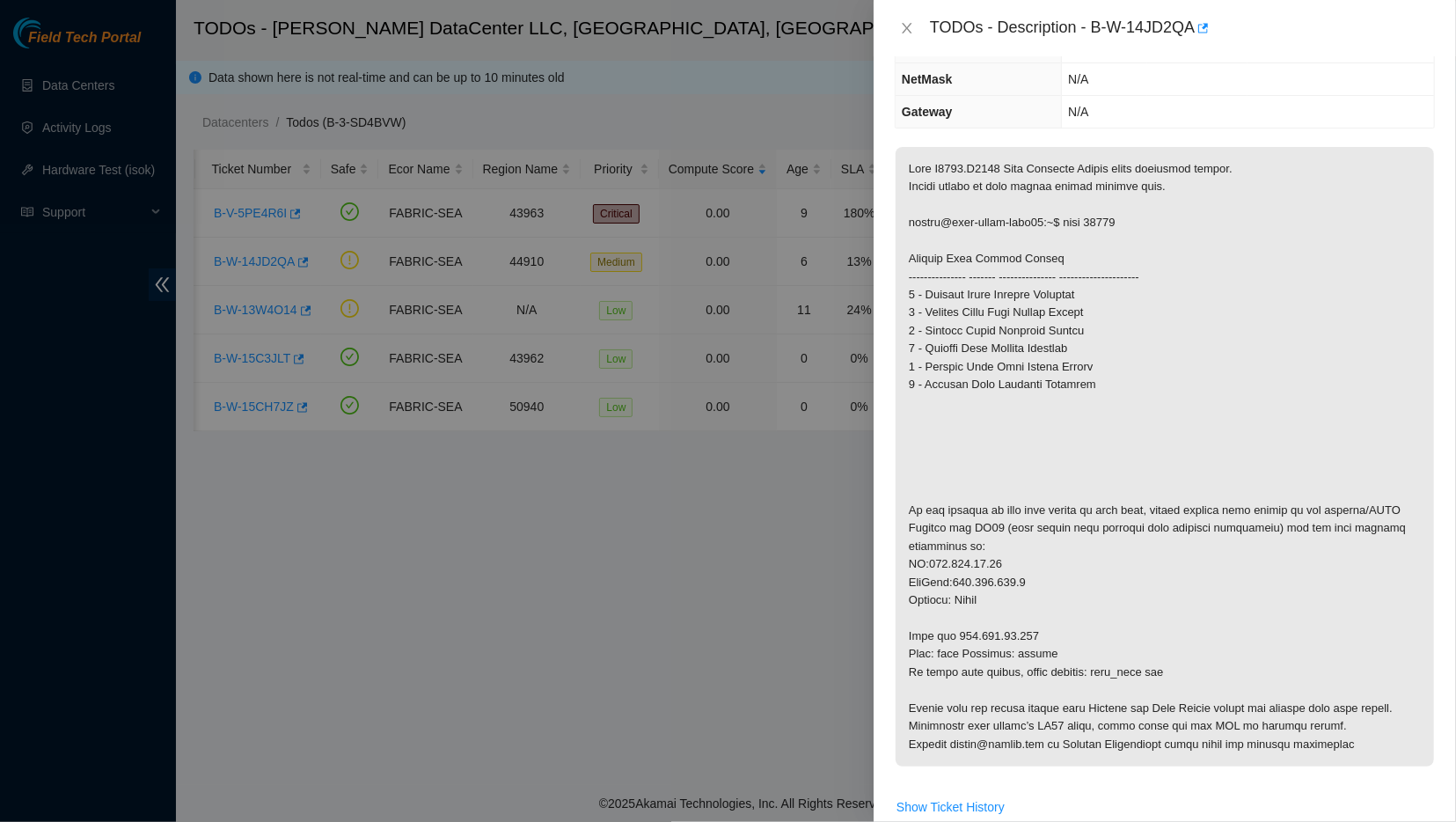
scroll to position [208, 0]
